Goal: Task Accomplishment & Management: Manage account settings

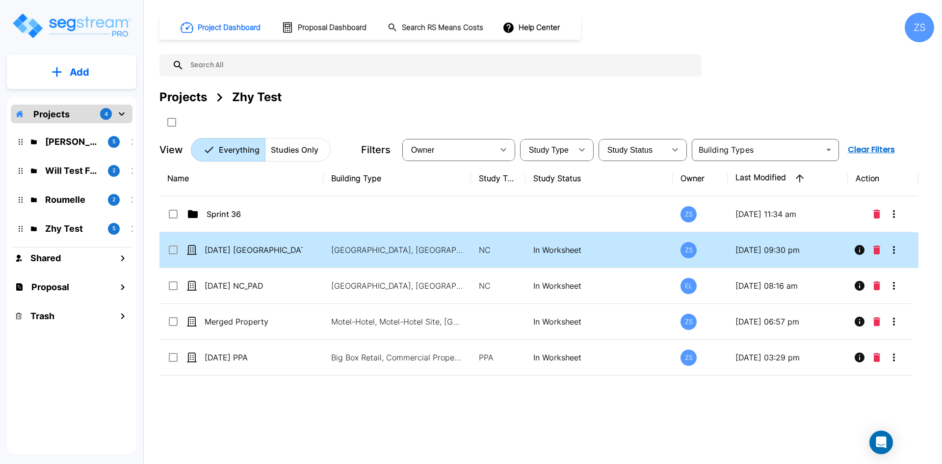
click at [309, 251] on div "04Sept25 NC" at bounding box center [240, 250] width 147 height 12
click at [309, 251] on div "[DATE] [GEOGRAPHIC_DATA]" at bounding box center [240, 250] width 147 height 12
checkbox input "true"
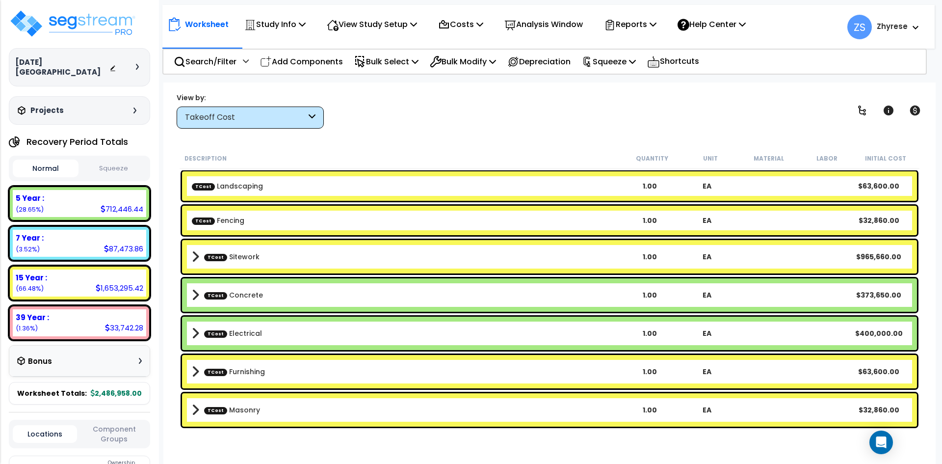
click at [134, 62] on div at bounding box center [126, 67] width 34 height 10
click at [137, 64] on icon at bounding box center [137, 67] width 3 height 6
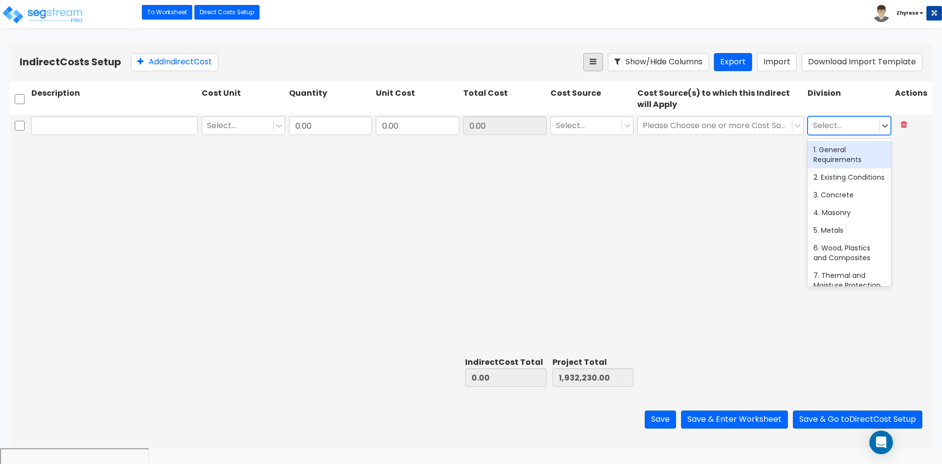
click at [601, 73] on div "Indirect Costs Setup Add Indirect Cost Show/Hide Columns Export Import Download…" at bounding box center [471, 62] width 923 height 38
click at [588, 64] on button at bounding box center [594, 62] width 20 height 18
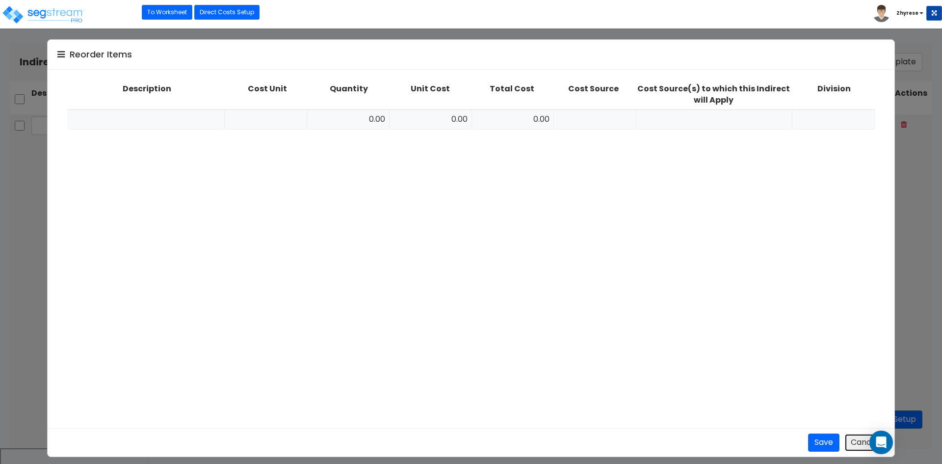
click at [851, 443] on button "Cancel" at bounding box center [865, 442] width 40 height 18
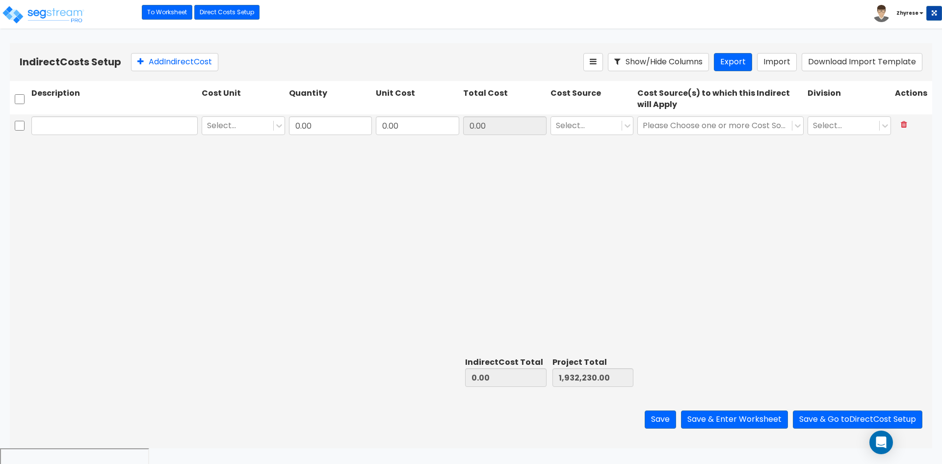
click at [685, 79] on div "Indirect Costs Setup Add Indirect Cost Show/Hide Columns Export Import Download…" at bounding box center [471, 62] width 923 height 38
click at [685, 66] on button "Show/Hide Columns" at bounding box center [658, 62] width 101 height 18
click at [217, 16] on link "Direct Costs Setup" at bounding box center [226, 12] width 65 height 15
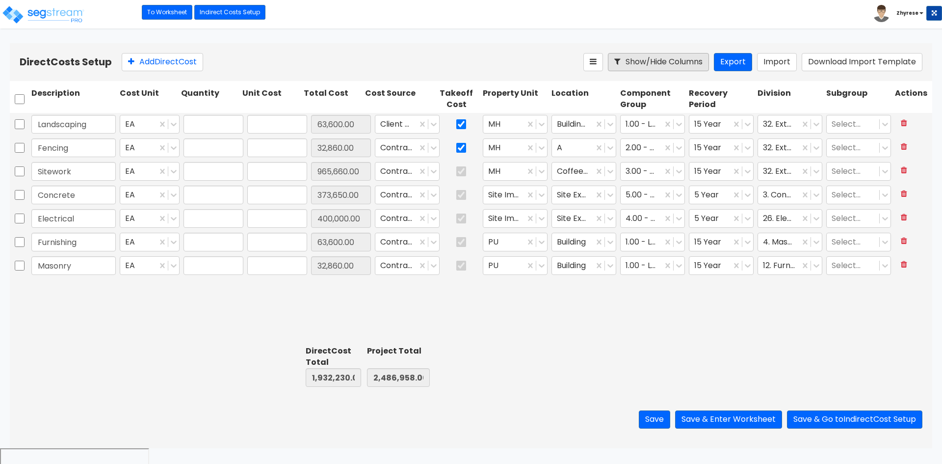
type input "1.00"
type input "63,600.00"
type input "1.00"
type input "32,860.00"
type input "1.00"
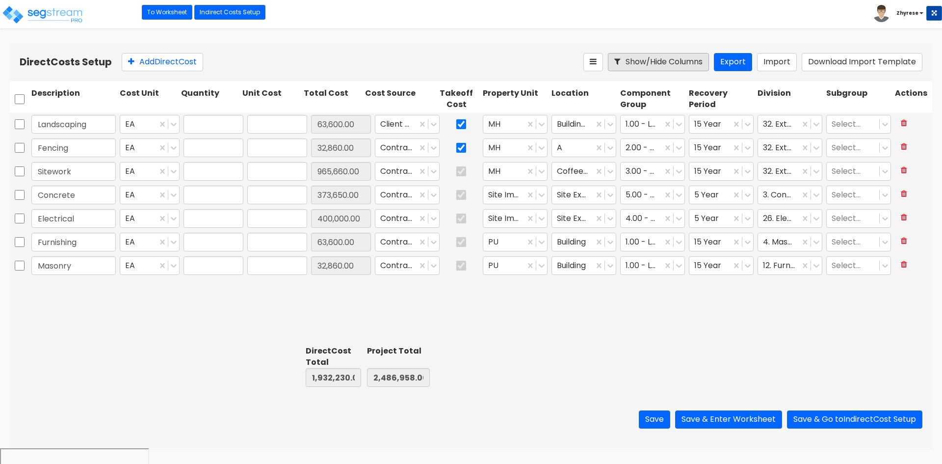
type input "965,660.00"
type input "1.00"
type input "373,650.00"
type input "1.00"
type input "400,000.00"
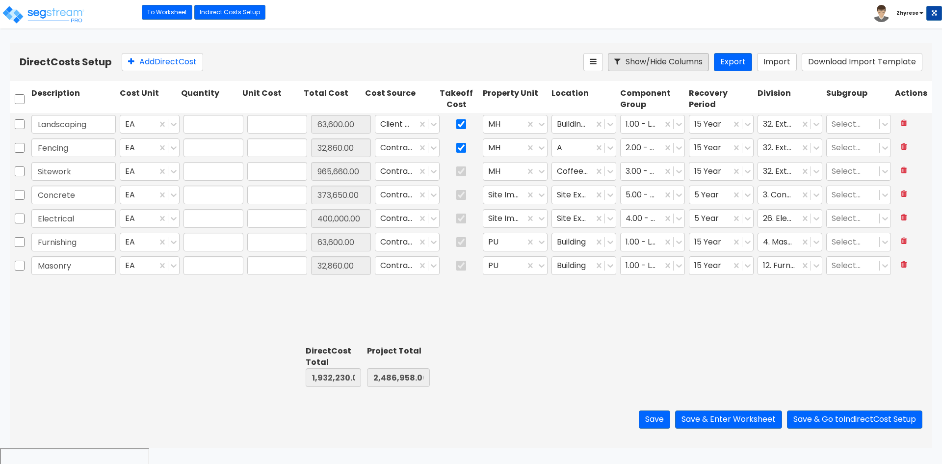
type input "1.00"
type input "63,600.00"
type input "1.00"
type input "32,860.00"
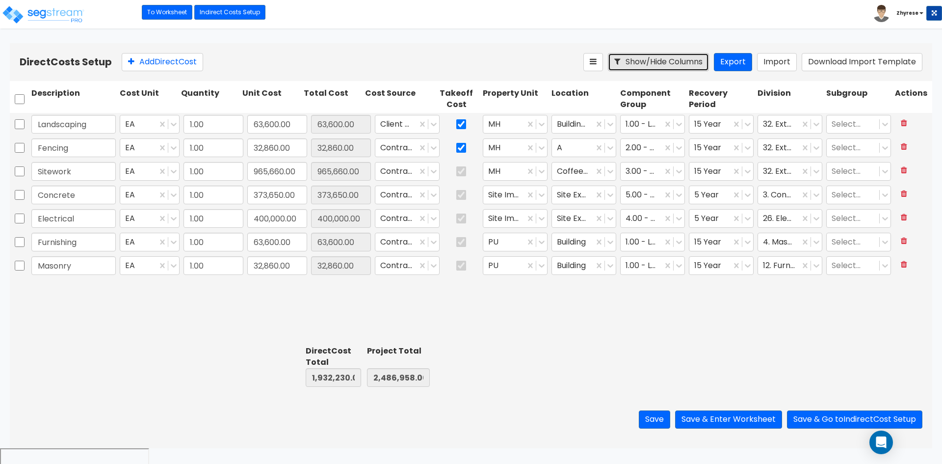
click at [681, 59] on button "Show/Hide Columns" at bounding box center [658, 62] width 101 height 18
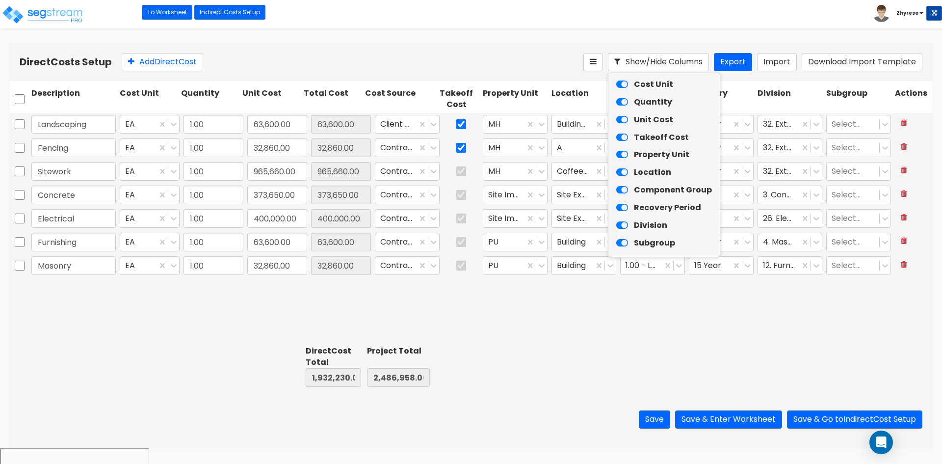
click at [514, 26] on div "Toggle navigation To Worksheet Indirect Costs Setup Direct Costs Setup Zhyrese" at bounding box center [471, 14] width 942 height 28
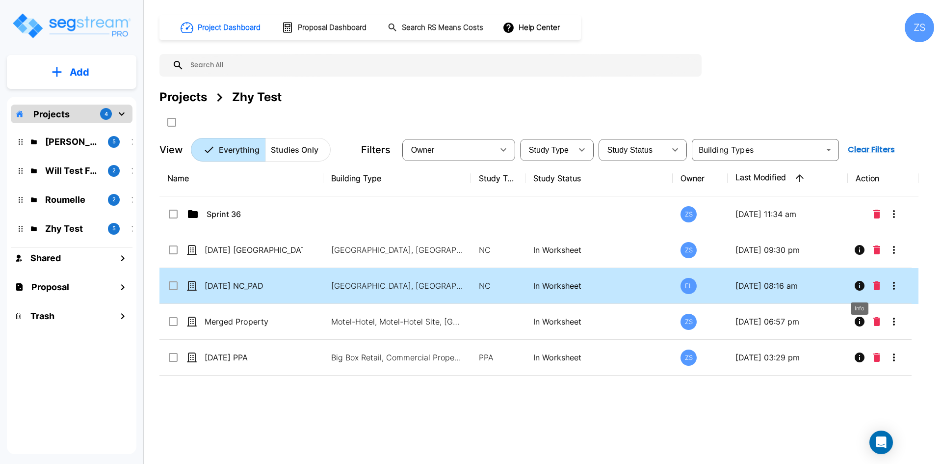
click at [852, 283] on button "Info" at bounding box center [860, 286] width 20 height 20
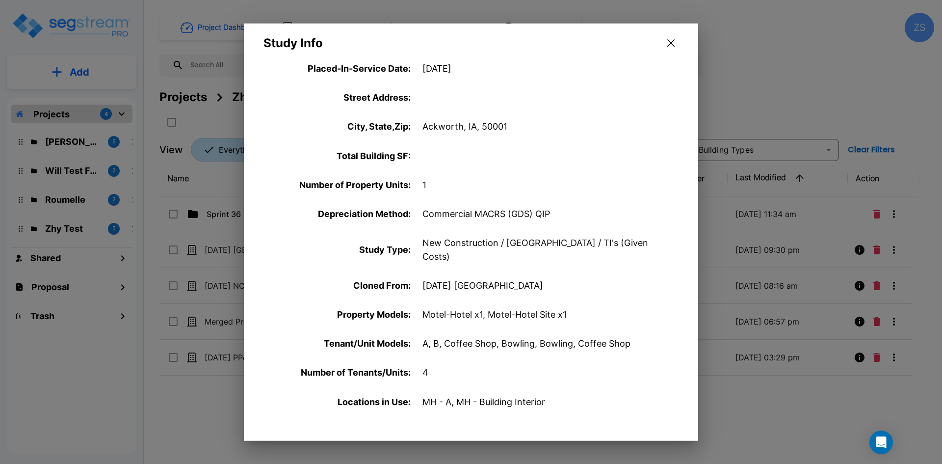
scroll to position [98, 0]
